Goal: Task Accomplishment & Management: Manage account settings

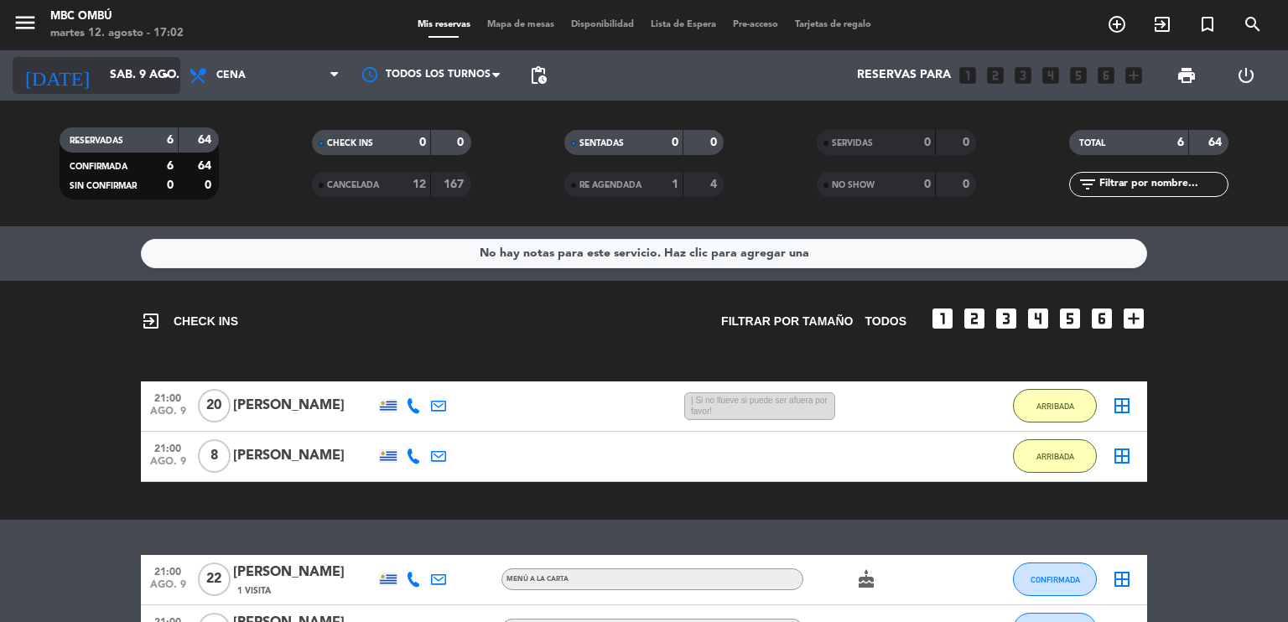
click at [111, 67] on input "sáb. 9 ago." at bounding box center [180, 75] width 159 height 30
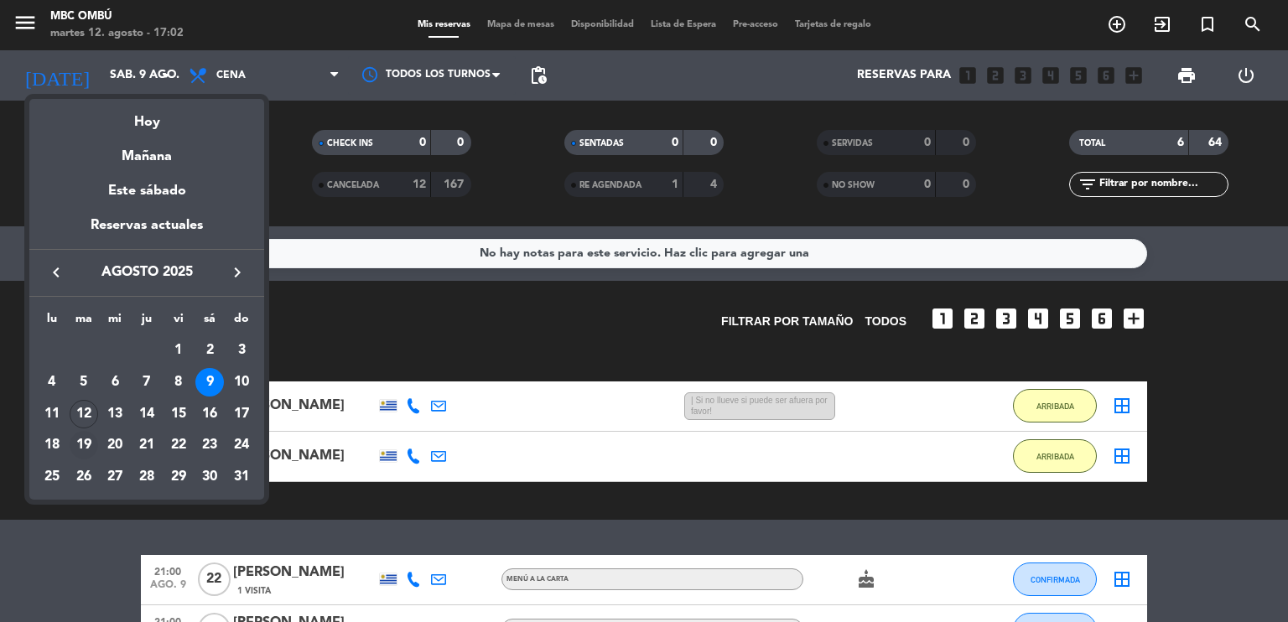
click at [84, 431] on div "19" at bounding box center [84, 445] width 29 height 29
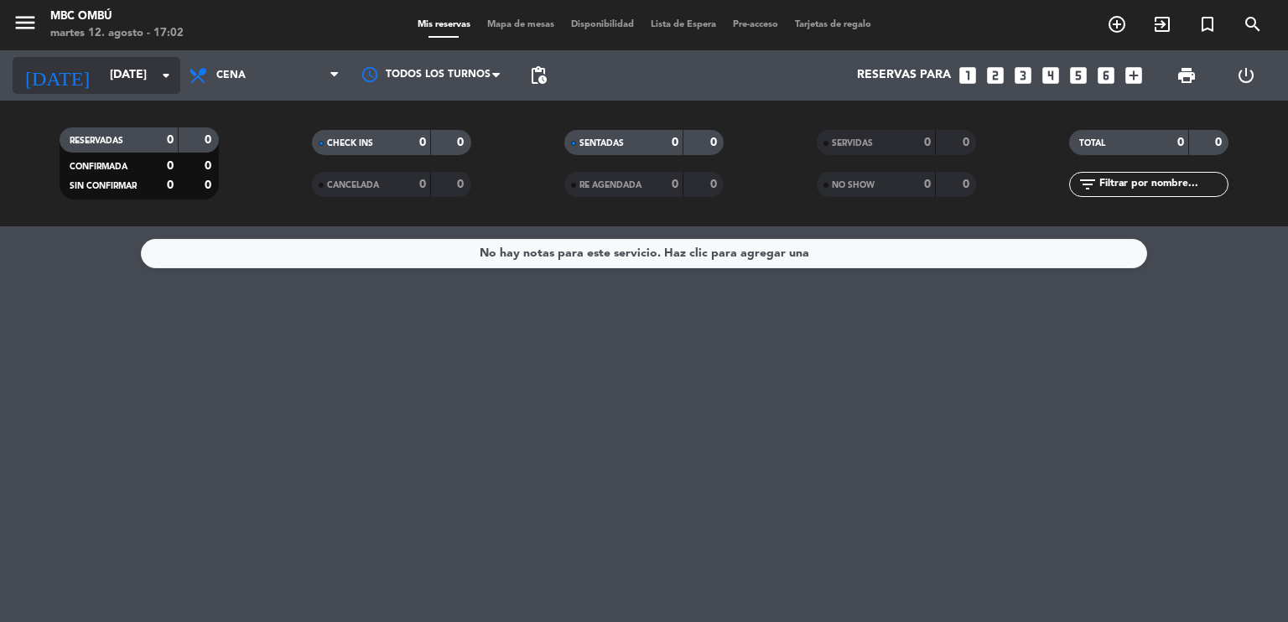
click at [102, 86] on input "[DATE]" at bounding box center [180, 75] width 159 height 30
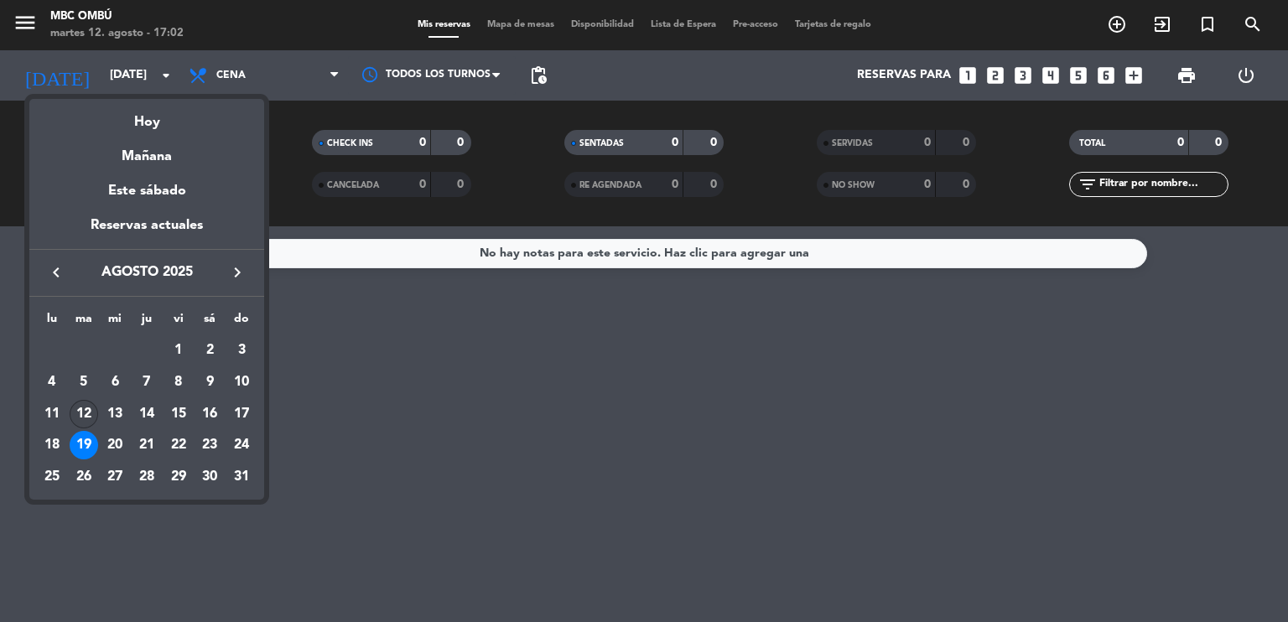
click at [87, 404] on div "12" at bounding box center [84, 414] width 29 height 29
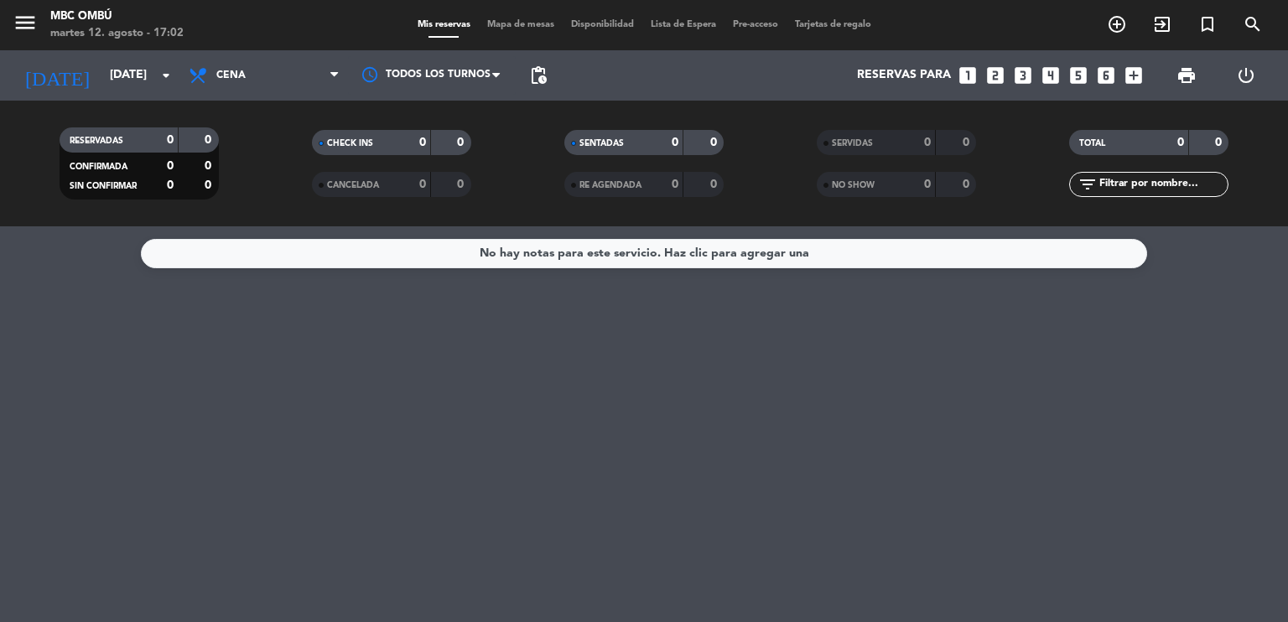
type input "[DATE]"
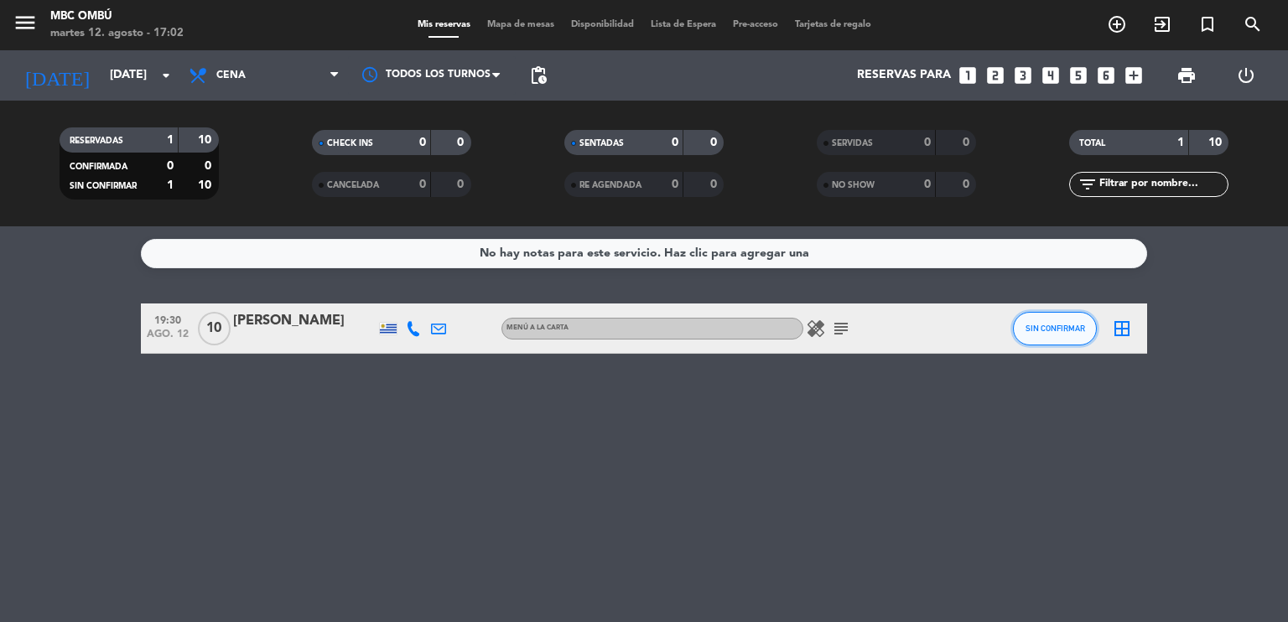
click at [1049, 333] on button "SIN CONFIRMAR" at bounding box center [1055, 329] width 84 height 34
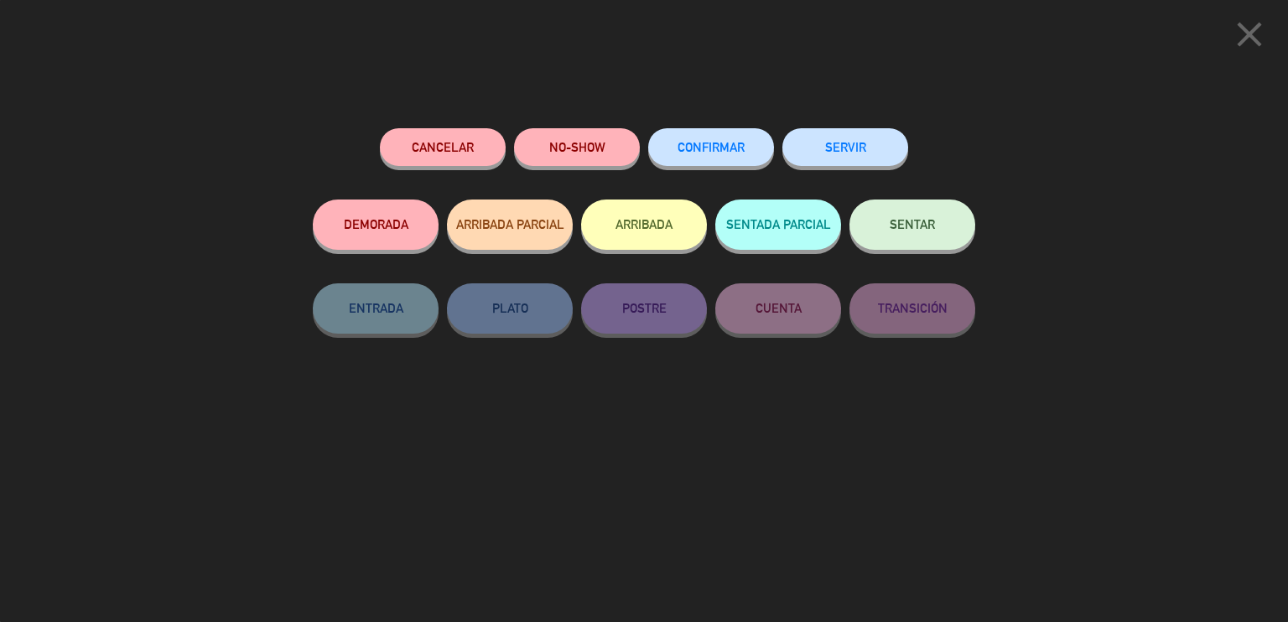
click at [671, 156] on button "CONFIRMAR" at bounding box center [711, 147] width 126 height 38
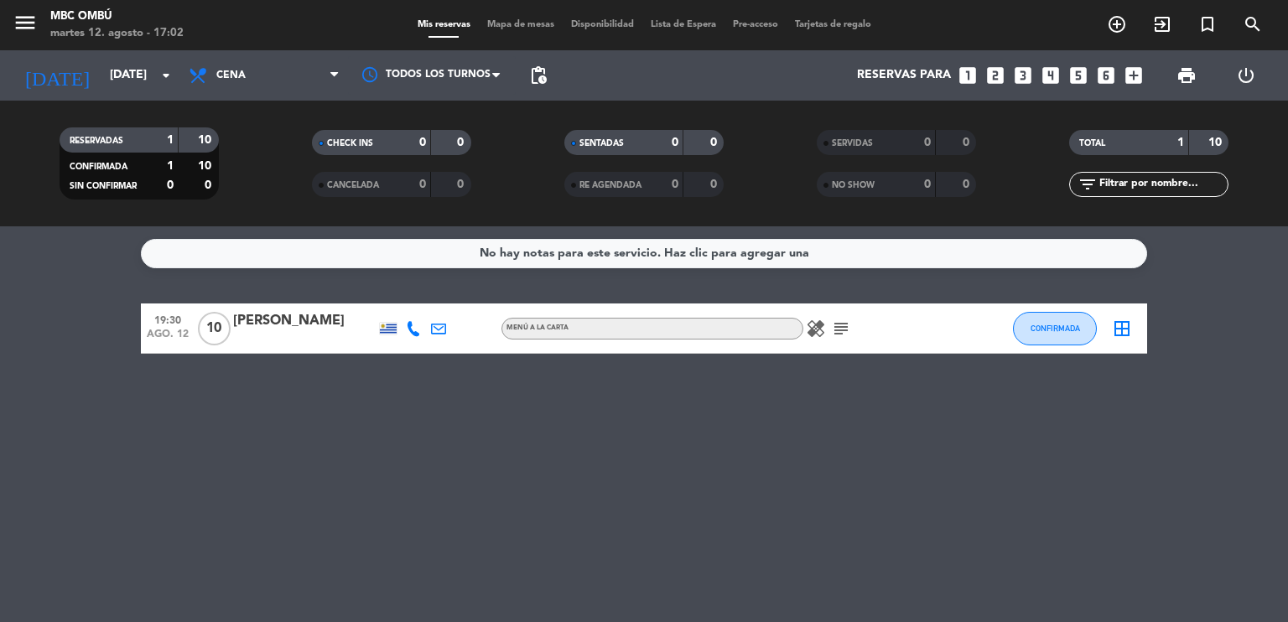
click at [840, 328] on icon "subject" at bounding box center [841, 329] width 20 height 20
click at [330, 510] on div "No hay notas para este servicio. Haz clic para agregar una 19:30 [DATE] [PERSON…" at bounding box center [644, 424] width 1288 height 396
click at [814, 330] on icon "healing" at bounding box center [816, 329] width 20 height 20
